Goal: Task Accomplishment & Management: Use online tool/utility

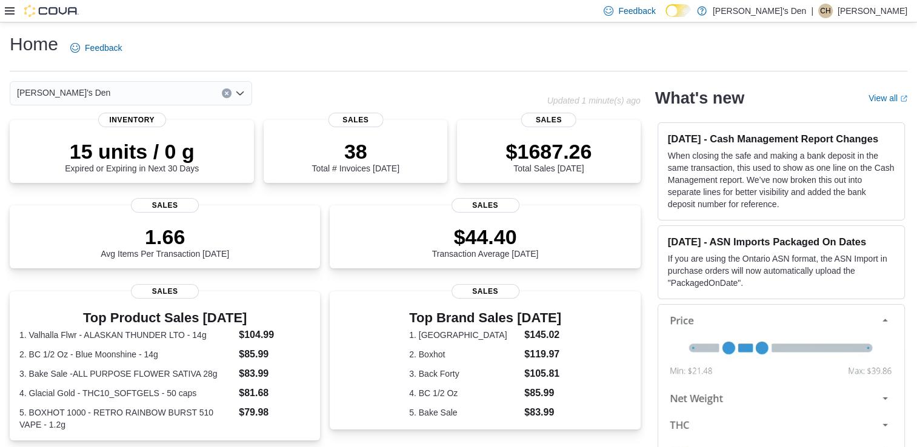
click at [6, 9] on icon at bounding box center [10, 11] width 10 height 10
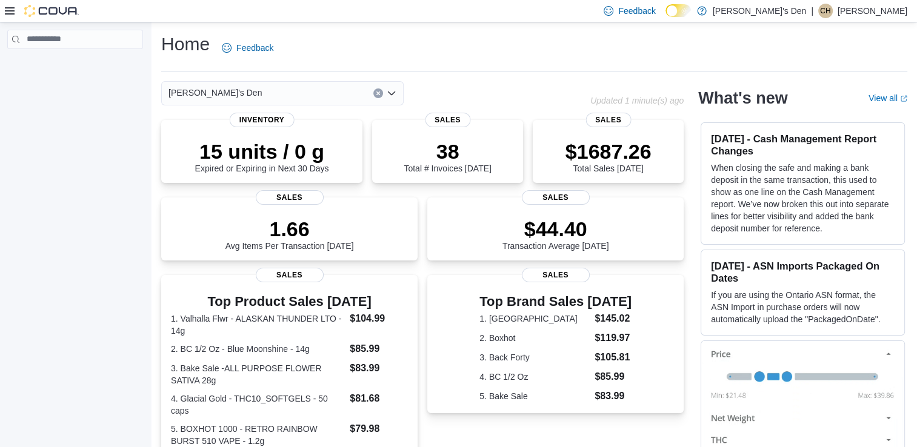
click at [12, 7] on icon at bounding box center [10, 10] width 10 height 7
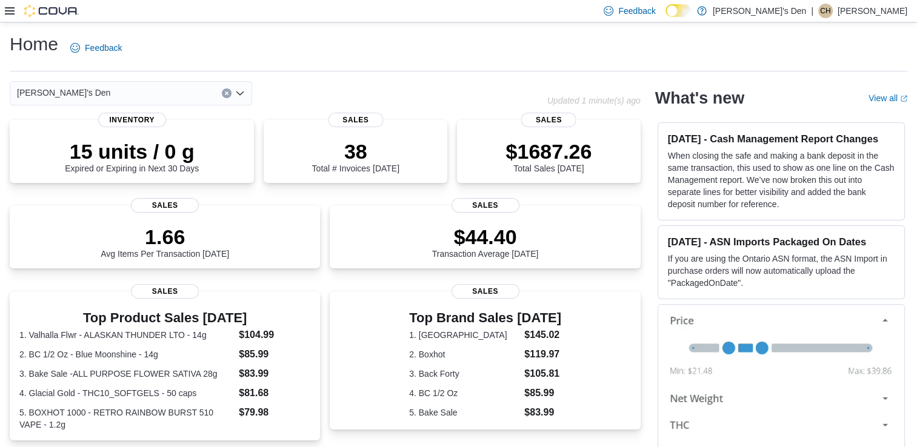
click at [12, 7] on icon at bounding box center [10, 10] width 10 height 7
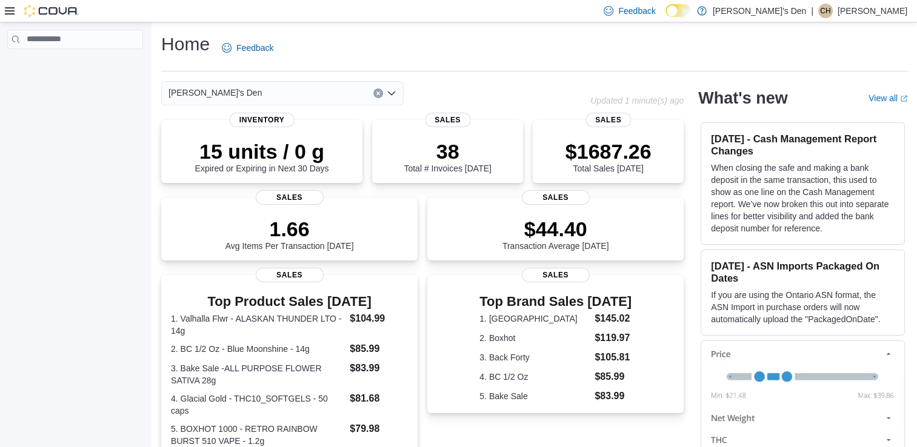
drag, startPoint x: 14, startPoint y: 5, endPoint x: 7, endPoint y: 11, distance: 8.6
click at [7, 11] on div at bounding box center [42, 11] width 74 height 12
click at [7, 11] on icon at bounding box center [10, 10] width 10 height 7
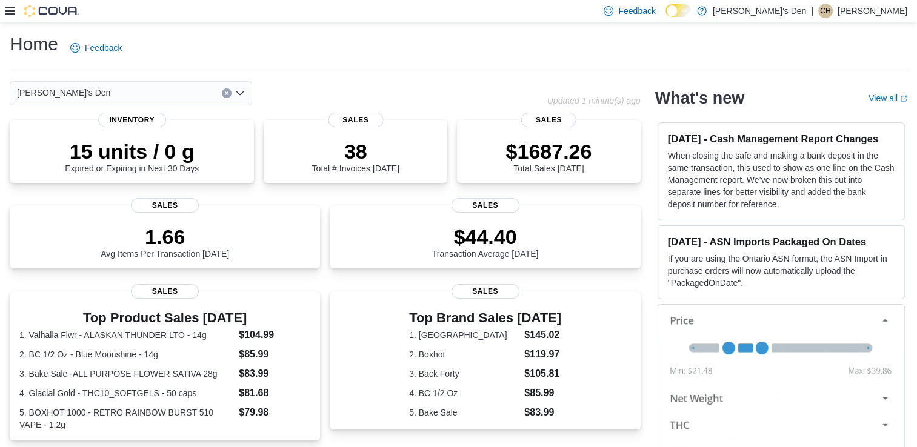
click at [6, 17] on div at bounding box center [42, 11] width 74 height 22
click at [7, 14] on icon at bounding box center [10, 10] width 10 height 7
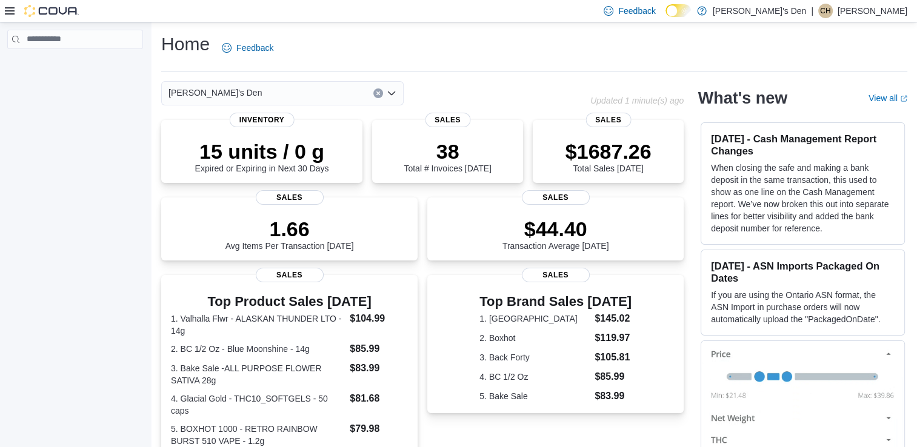
click at [7, 14] on icon at bounding box center [10, 10] width 10 height 7
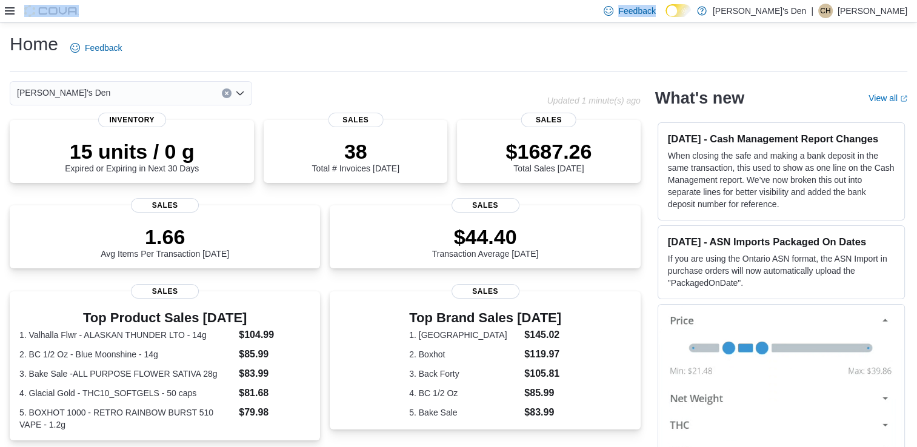
click at [7, 14] on icon at bounding box center [10, 10] width 10 height 7
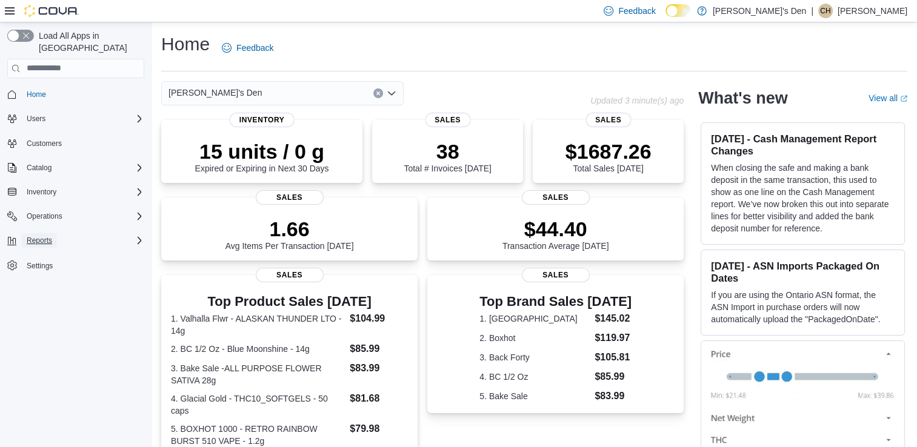
click at [53, 233] on button "Reports" at bounding box center [39, 240] width 35 height 15
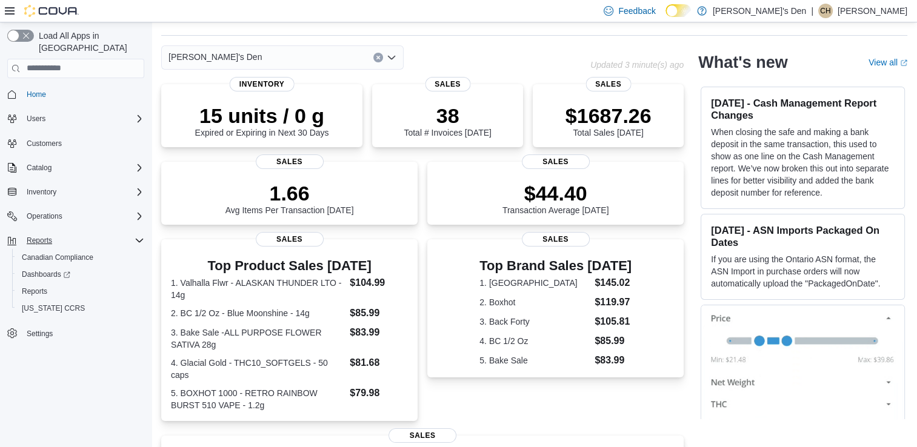
scroll to position [36, 0]
click at [38, 287] on span "Reports" at bounding box center [34, 292] width 25 height 10
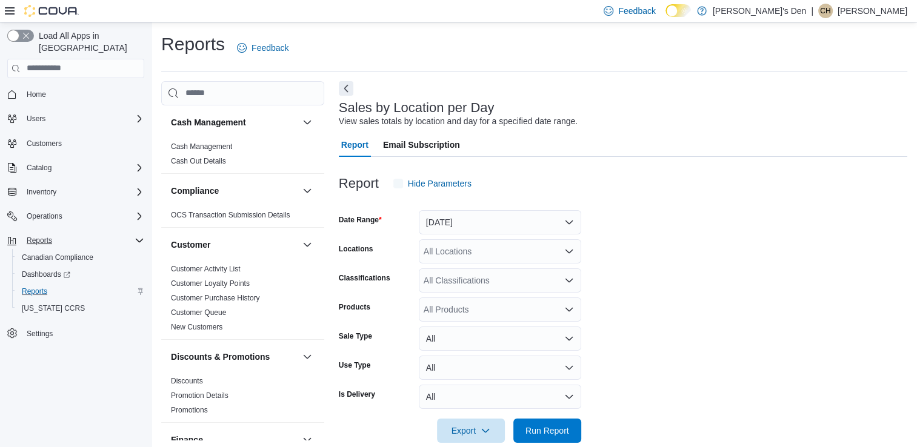
scroll to position [19, 0]
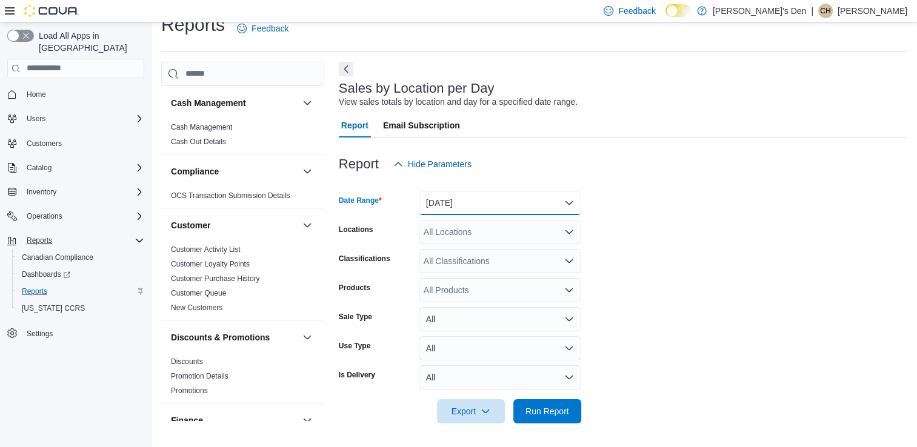
click at [470, 191] on button "[DATE]" at bounding box center [500, 203] width 162 height 24
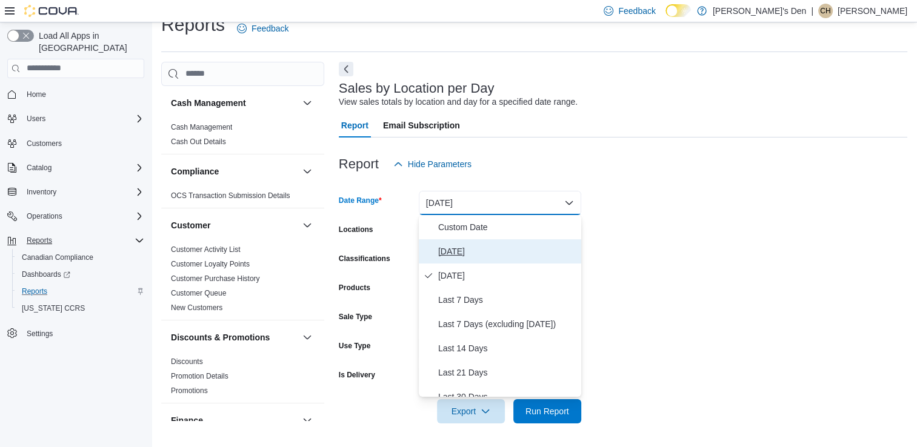
click at [456, 250] on span "[DATE]" at bounding box center [507, 251] width 138 height 15
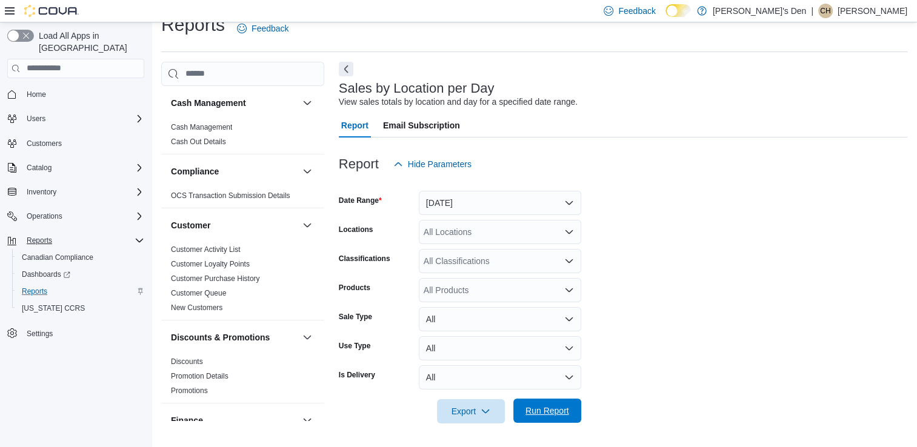
click at [538, 407] on span "Run Report" at bounding box center [547, 411] width 44 height 12
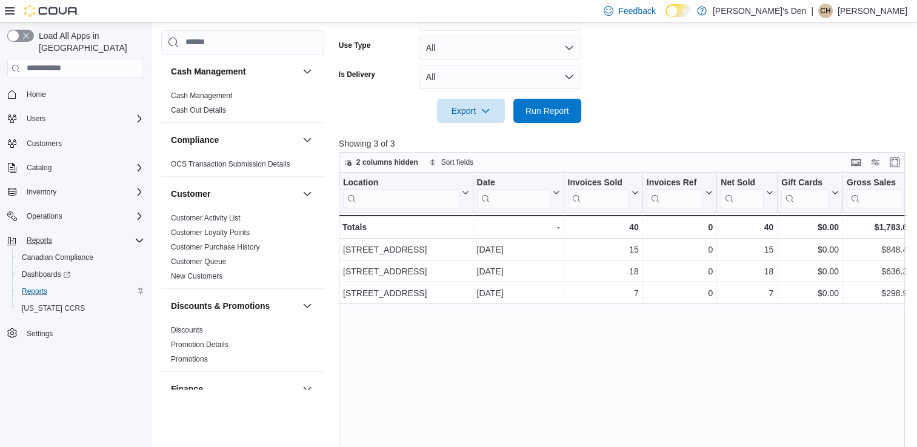
scroll to position [325, 0]
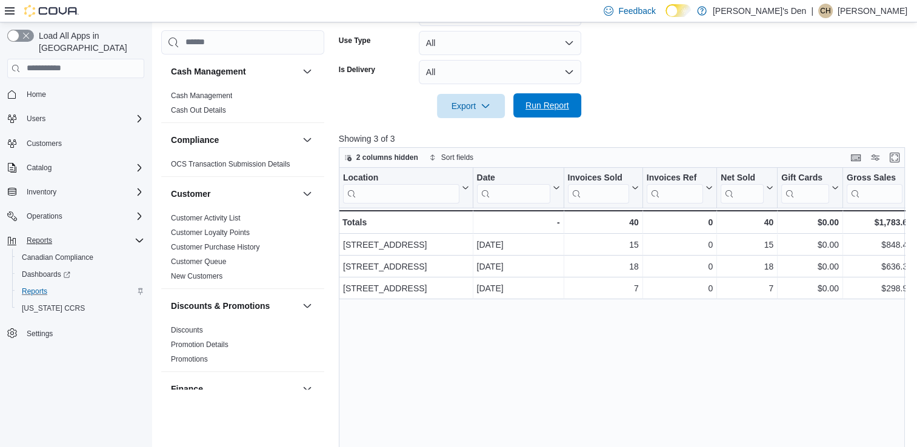
click at [556, 108] on span "Run Report" at bounding box center [547, 105] width 44 height 12
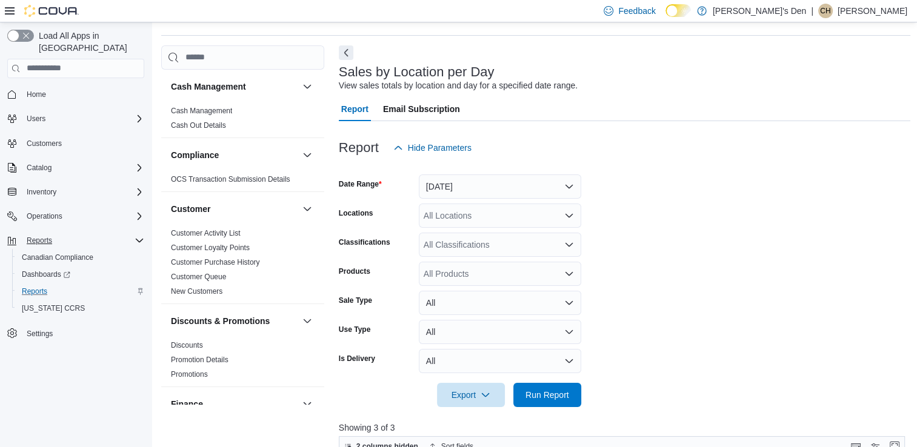
scroll to position [21, 0]
